Goal: Task Accomplishment & Management: Use online tool/utility

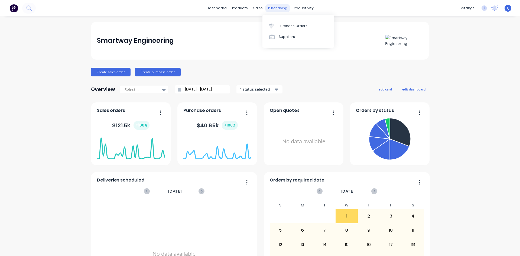
click at [274, 9] on div "purchasing" at bounding box center [278, 8] width 25 height 8
click at [290, 25] on div "Purchase Orders" at bounding box center [293, 26] width 29 height 5
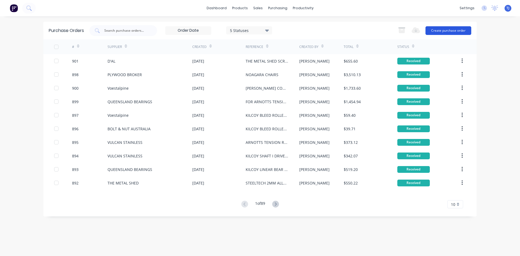
click at [438, 31] on button "Create purchase order" at bounding box center [449, 30] width 46 height 9
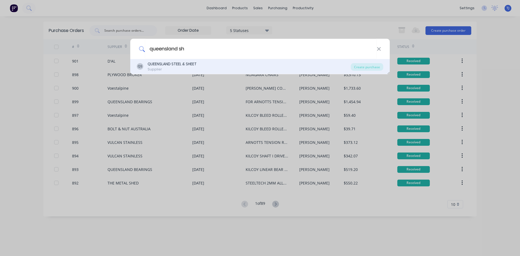
type input "queensland sh"
click at [184, 66] on div "QUEENSLAND STEEL & SHEET" at bounding box center [172, 64] width 49 height 6
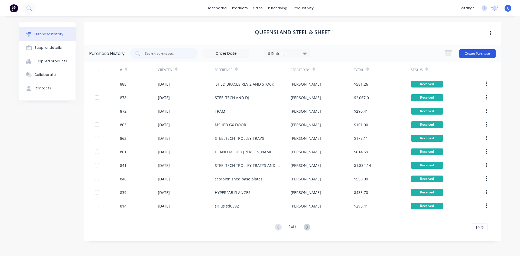
click at [485, 54] on button "Create Purchase" at bounding box center [477, 53] width 37 height 9
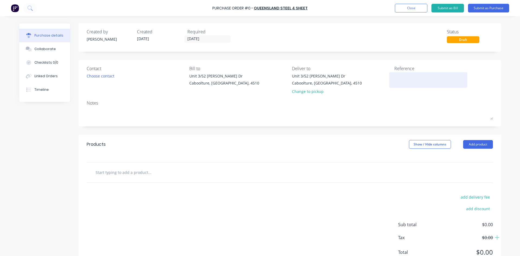
drag, startPoint x: 394, startPoint y: 88, endPoint x: 395, endPoint y: 81, distance: 7.1
click at [395, 88] on div "Reference" at bounding box center [444, 81] width 99 height 32
click at [395, 81] on textarea at bounding box center [429, 79] width 68 height 12
type textarea "kilcoy retain trail pusher ass"
type textarea "x"
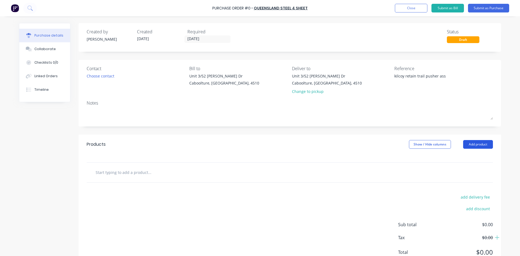
type textarea "kilcoy retain trail pusher ass"
click at [481, 147] on button "Add product" at bounding box center [478, 144] width 30 height 9
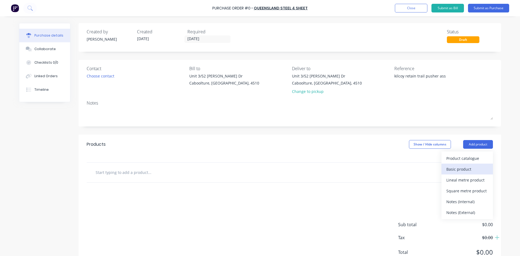
click at [472, 171] on div "Basic product" at bounding box center [468, 169] width 42 height 8
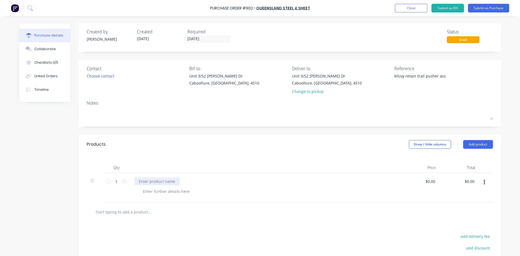
type textarea "x"
click at [137, 182] on div at bounding box center [156, 182] width 45 height 8
click at [137, 182] on div "MM HA250 2400X1200" at bounding box center [158, 182] width 49 height 8
type textarea "x"
type input "0.00"
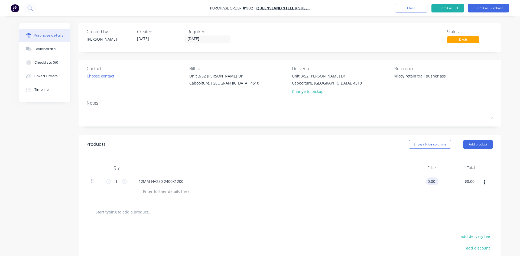
click at [433, 183] on input "0.00" at bounding box center [431, 182] width 10 height 8
type textarea "x"
click at [433, 183] on input "0.00" at bounding box center [431, 182] width 10 height 8
type input "0"
type input "390.67"
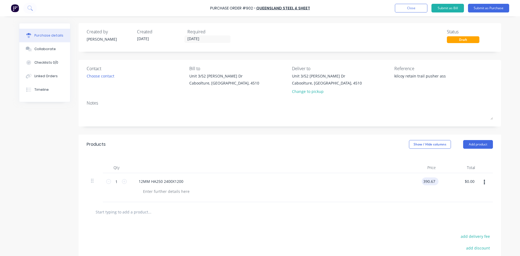
type textarea "x"
type input "$390.67"
type input "390.67"
type textarea "x"
type input "$390.67"
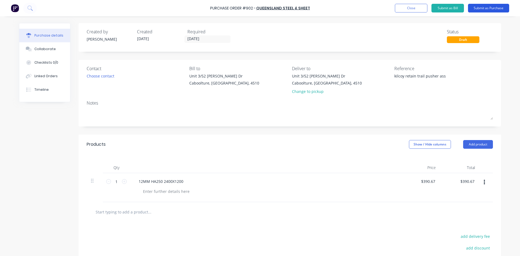
click at [499, 10] on button "Submit as Purchase" at bounding box center [488, 8] width 41 height 9
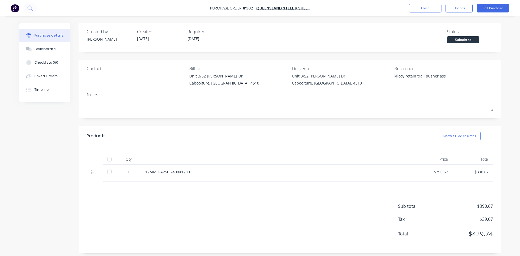
click at [107, 162] on div at bounding box center [109, 159] width 11 height 11
type textarea "x"
click at [46, 77] on div "Linked Orders" at bounding box center [45, 76] width 23 height 5
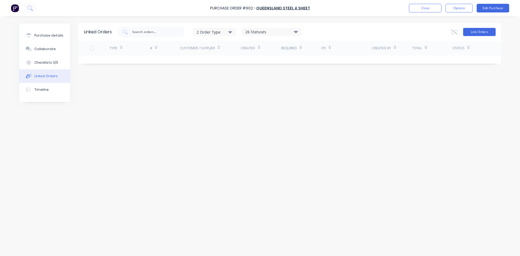
click at [477, 29] on button "Link Orders" at bounding box center [479, 32] width 33 height 8
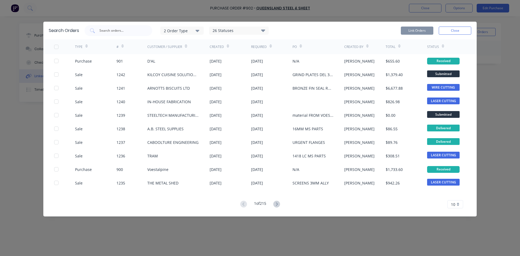
click at [280, 202] on icon at bounding box center [276, 204] width 7 height 7
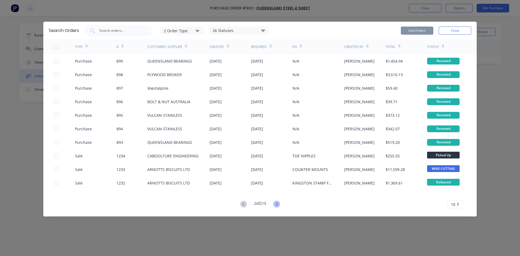
click at [278, 204] on icon at bounding box center [277, 203] width 2 height 3
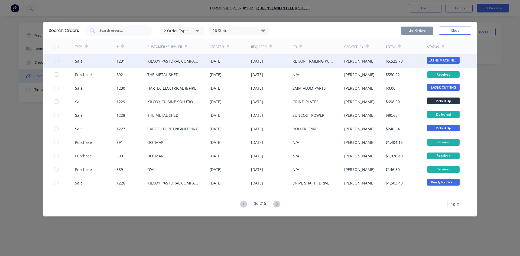
click at [55, 60] on div at bounding box center [56, 61] width 11 height 11
click at [418, 30] on button "Link Orders" at bounding box center [417, 31] width 33 height 8
